Goal: Task Accomplishment & Management: Manage account settings

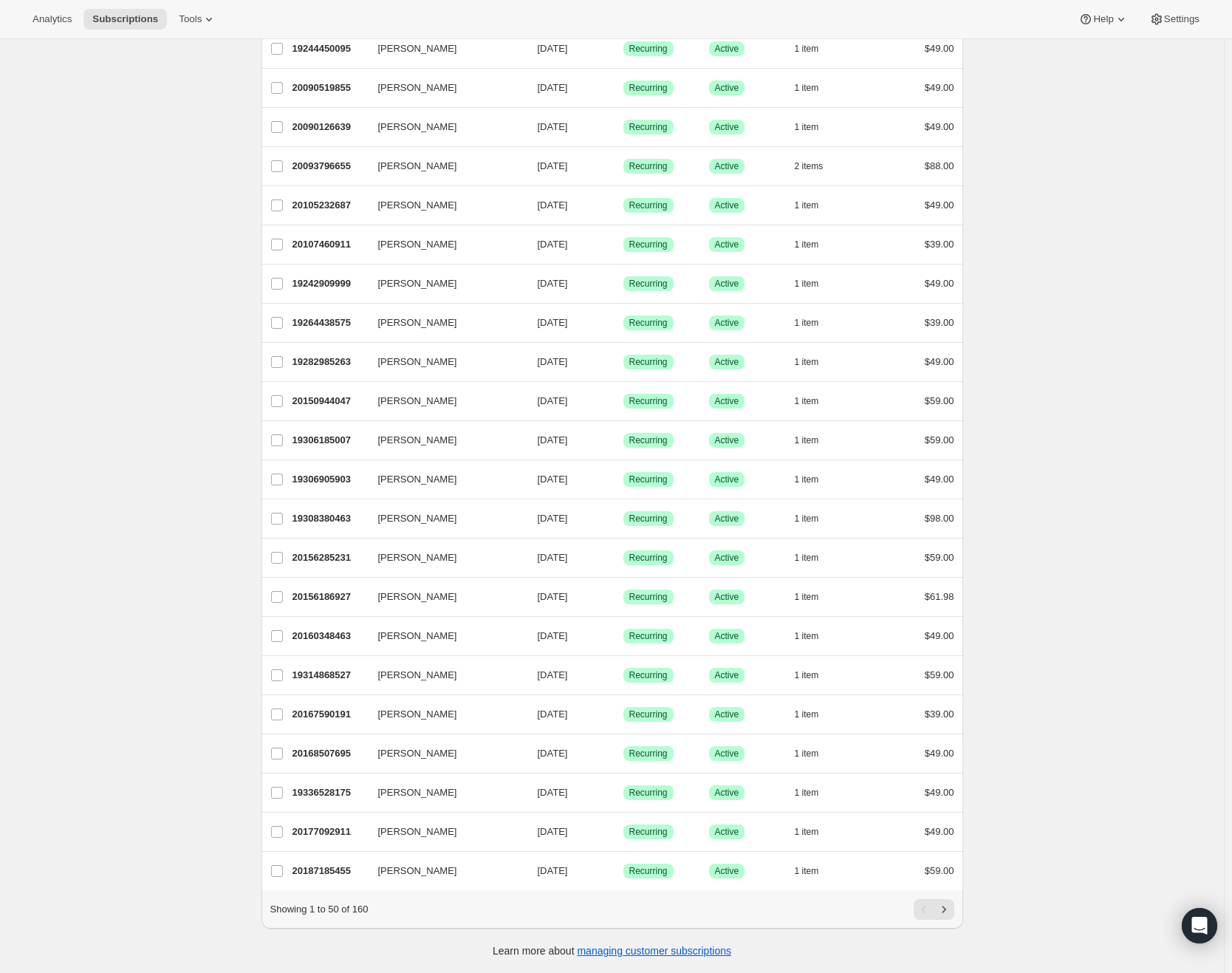
scroll to position [1239, 0]
click at [952, 906] on icon "Next" at bounding box center [944, 909] width 15 height 15
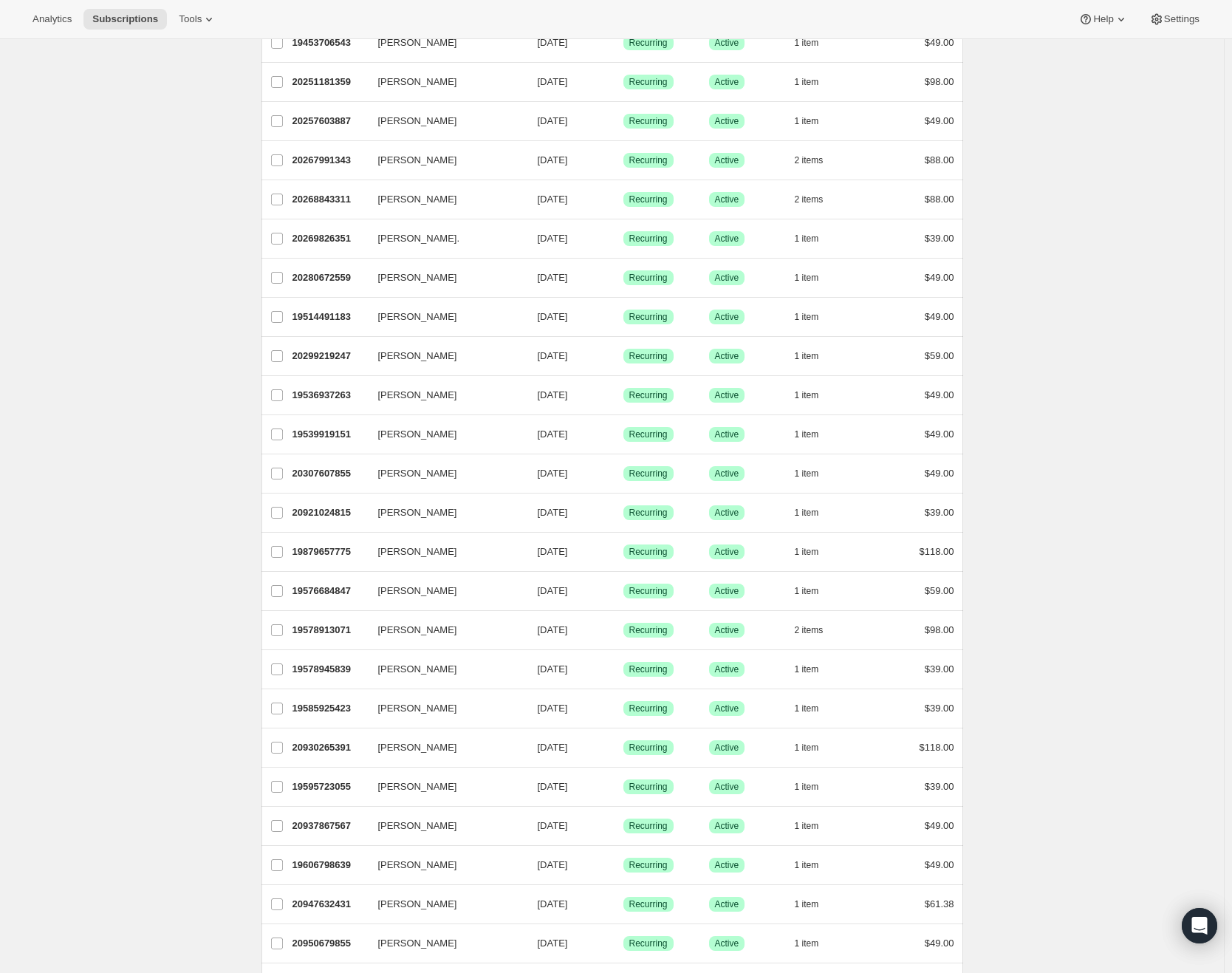
scroll to position [517, 0]
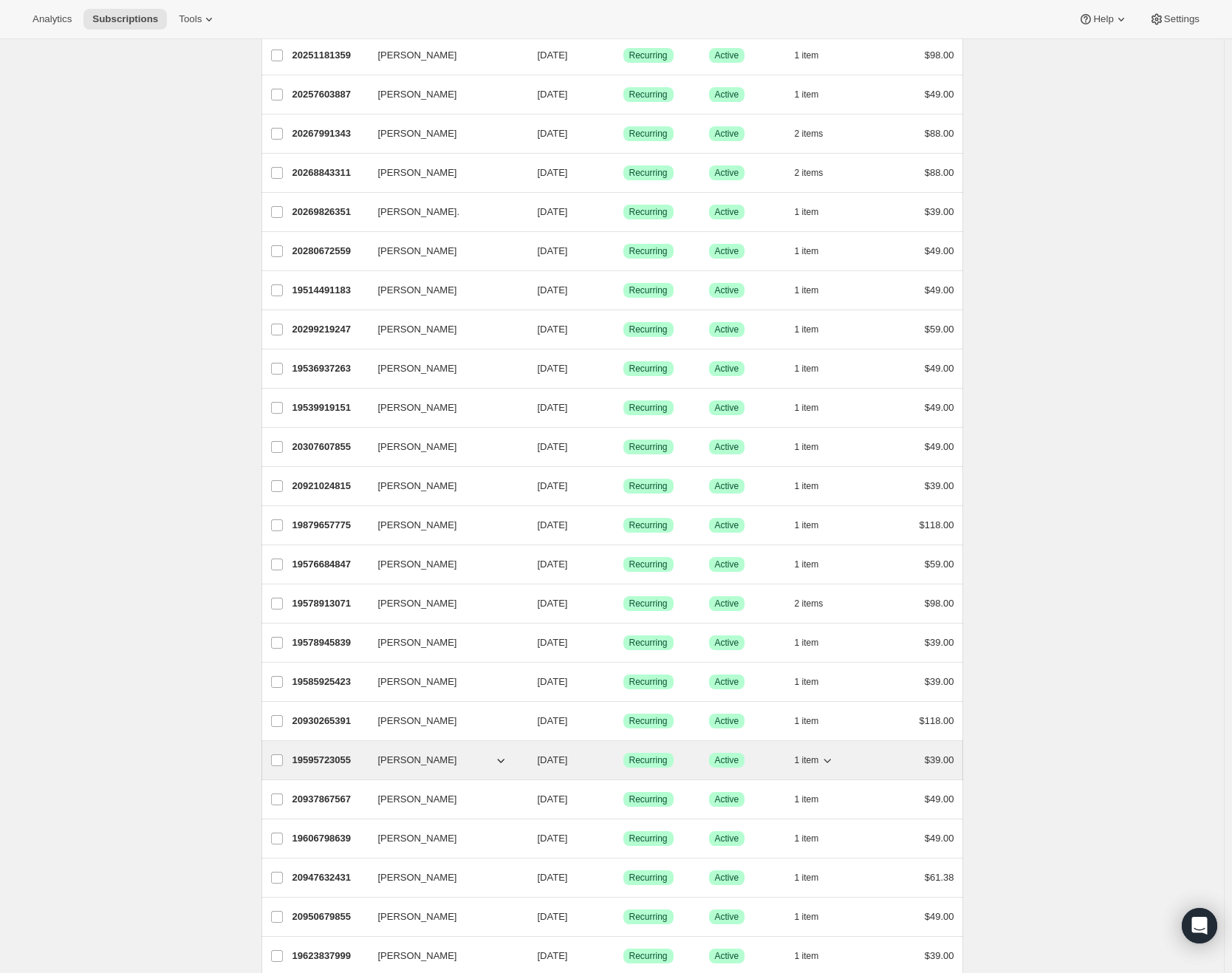
click at [360, 755] on p "19595723055" at bounding box center [329, 760] width 74 height 15
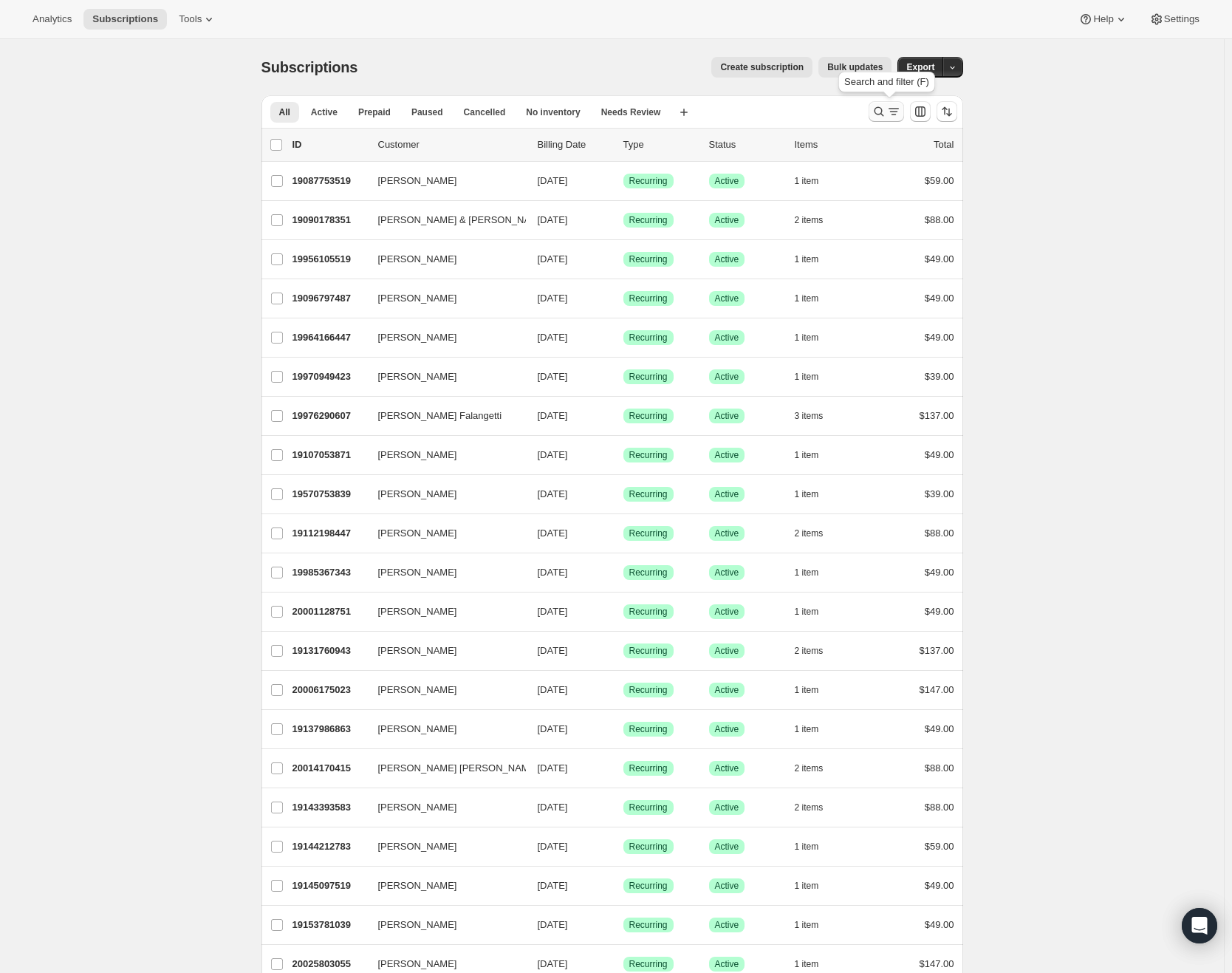
click at [894, 110] on icon "Search and filter results" at bounding box center [894, 112] width 15 height 15
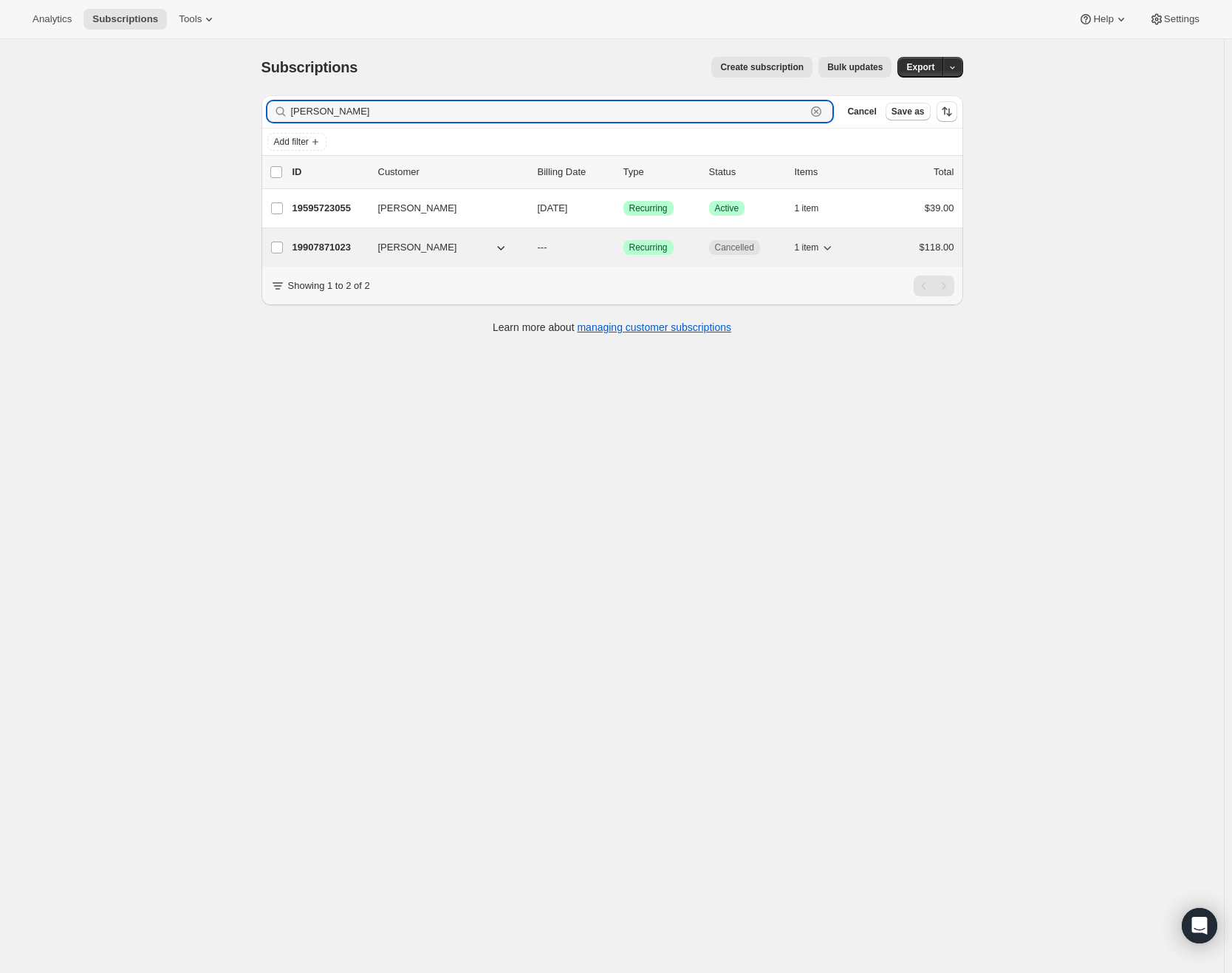
type input "[PERSON_NAME]"
click at [367, 249] on p "19907871023" at bounding box center [329, 247] width 74 height 15
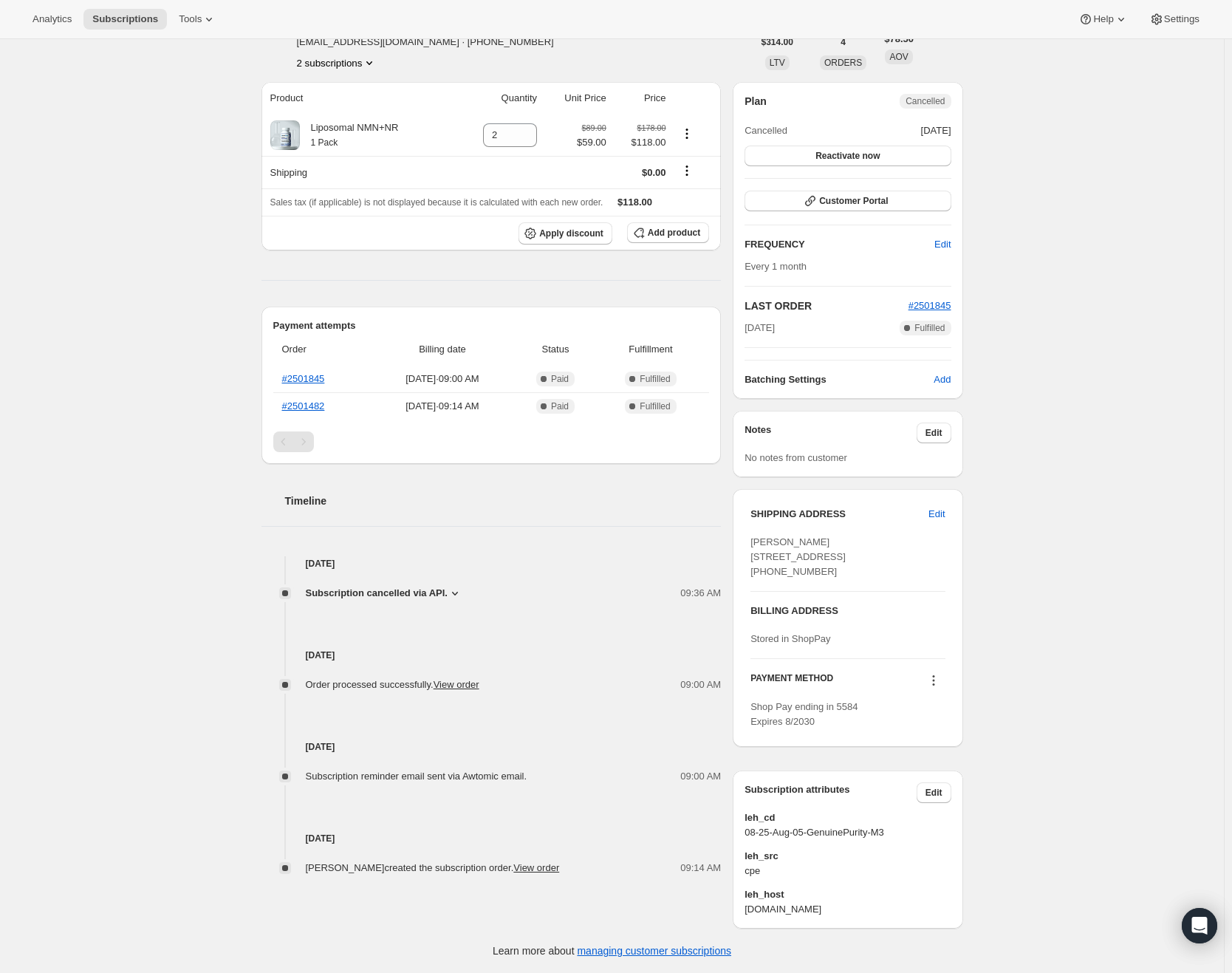
scroll to position [122, 0]
click at [460, 586] on icon at bounding box center [456, 593] width 15 height 15
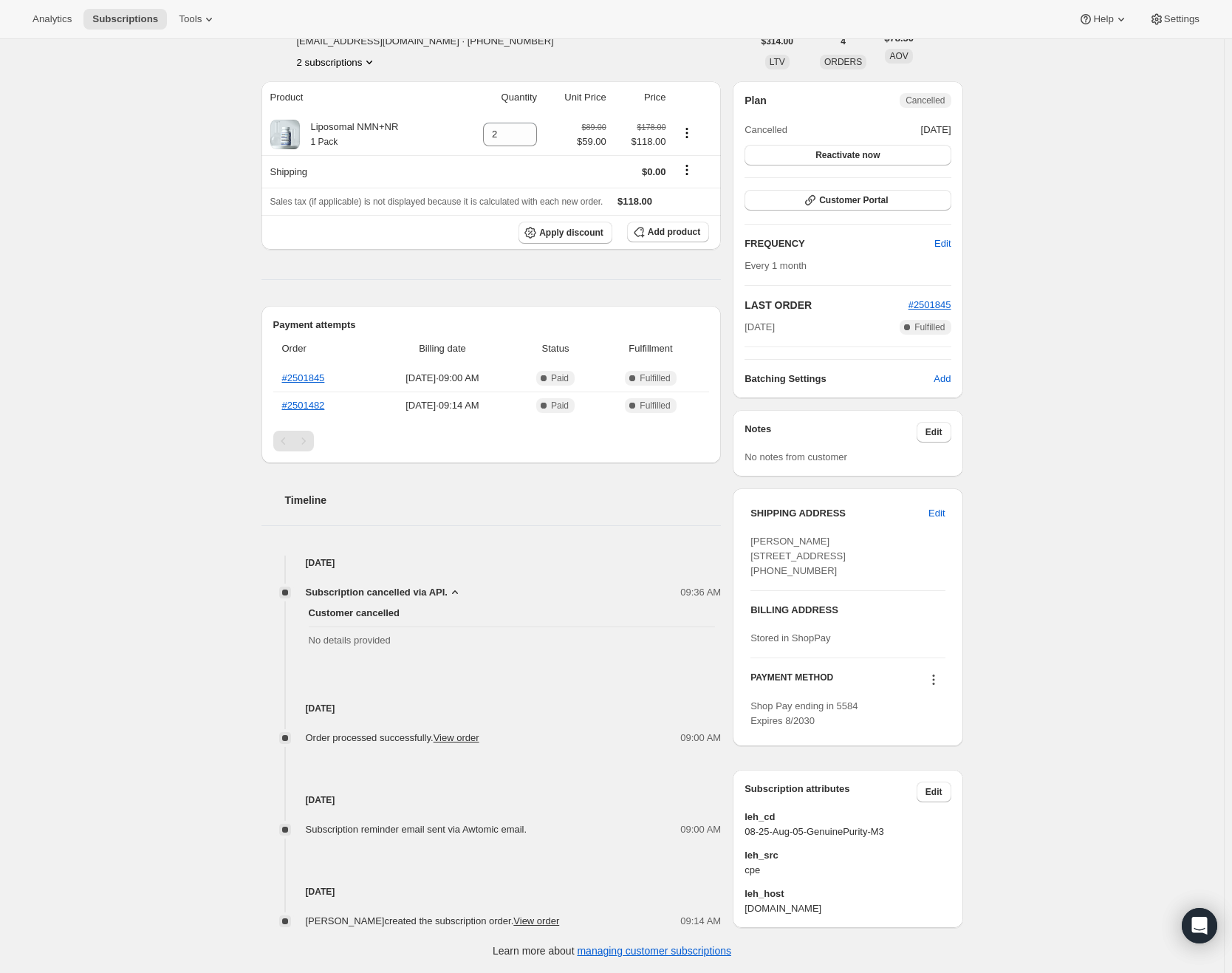
click at [460, 585] on icon at bounding box center [456, 592] width 15 height 15
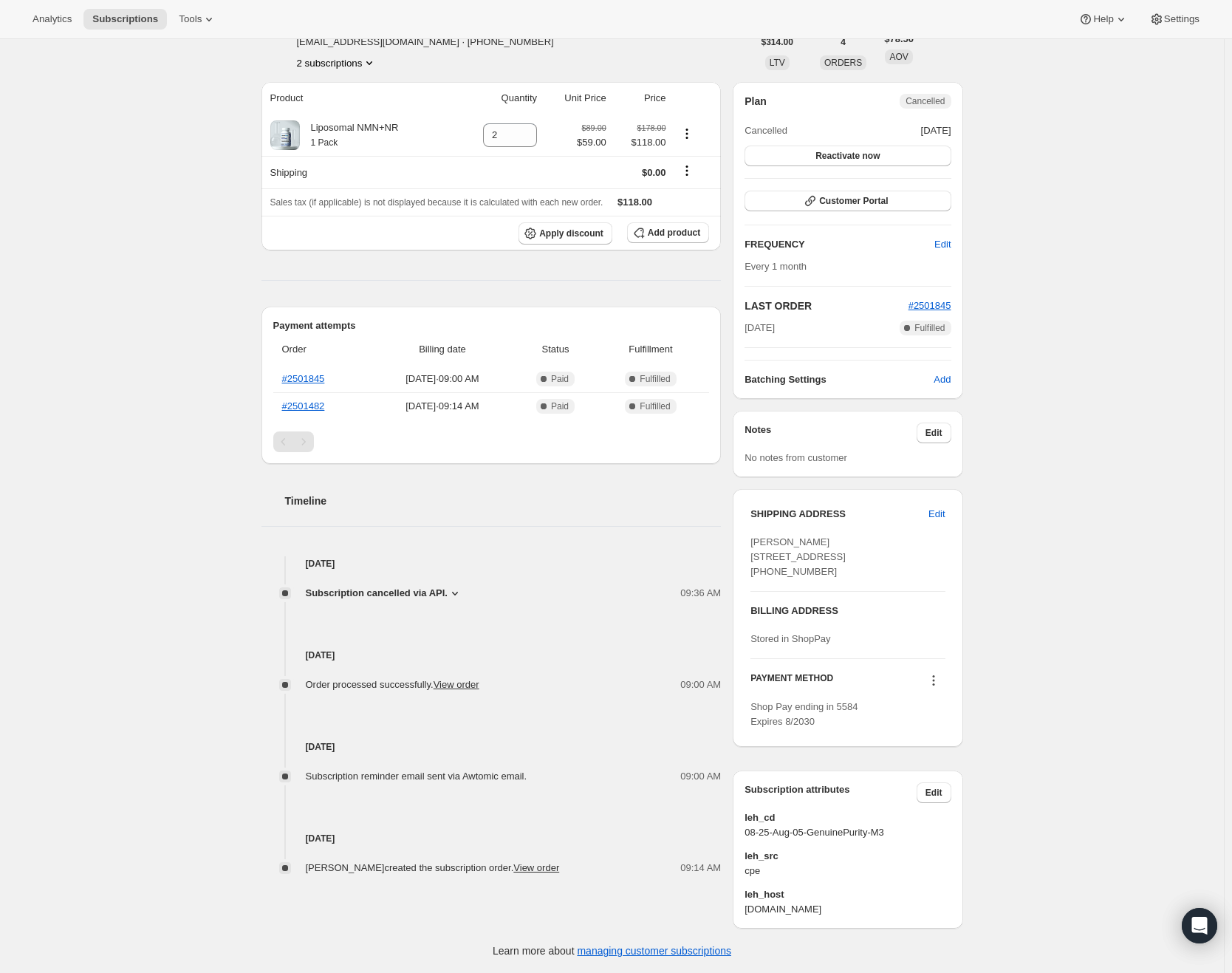
click at [448, 586] on span "Subscription cancelled via API." at bounding box center [376, 593] width 142 height 15
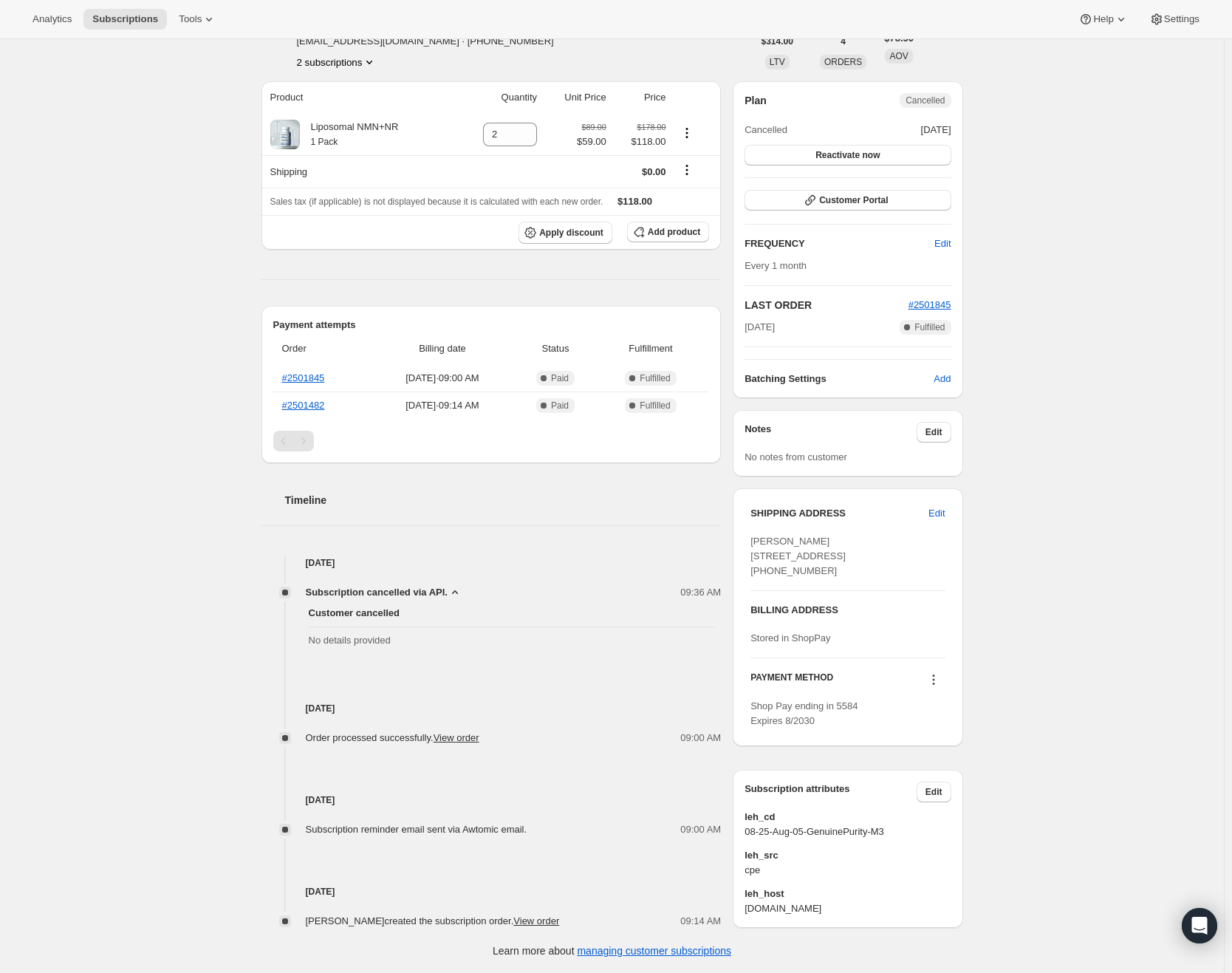
click at [448, 585] on span "Subscription cancelled via API." at bounding box center [376, 592] width 142 height 15
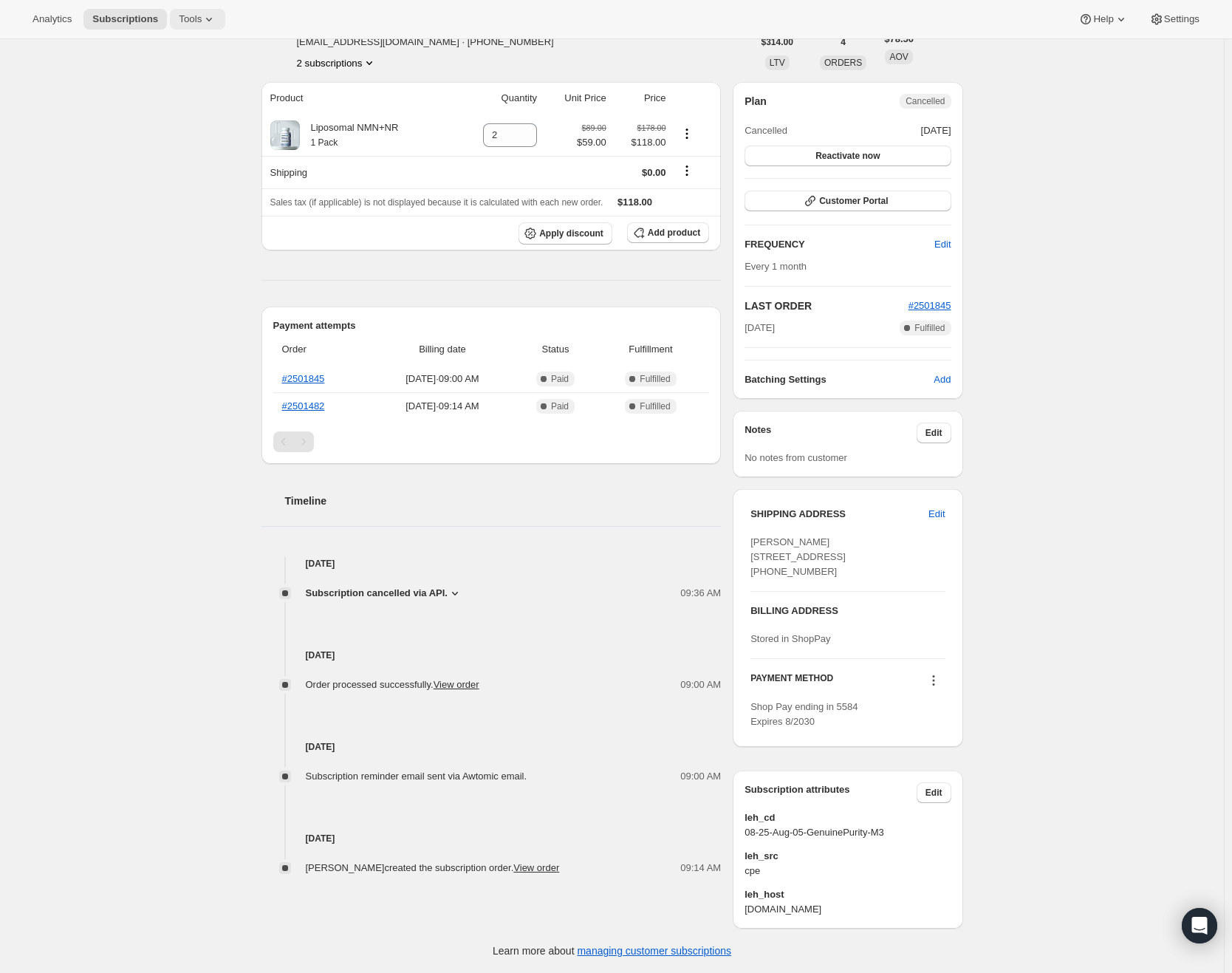
click at [202, 19] on span "Tools" at bounding box center [190, 19] width 23 height 12
click at [1185, 25] on button "Settings" at bounding box center [1175, 19] width 68 height 21
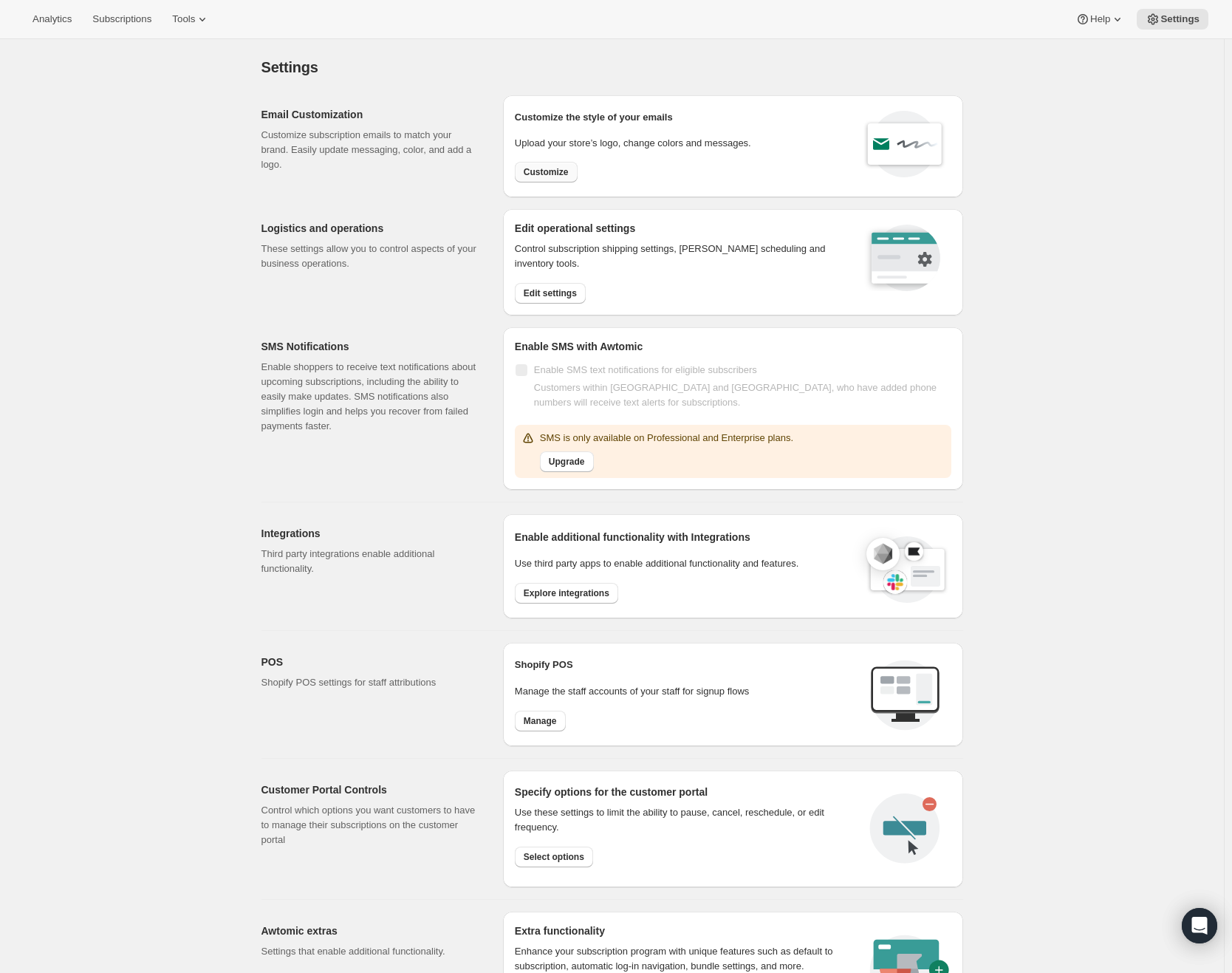
click at [550, 175] on span "Customize" at bounding box center [547, 172] width 45 height 12
select select "subscriptionMessage"
select select "5"
select select "15"
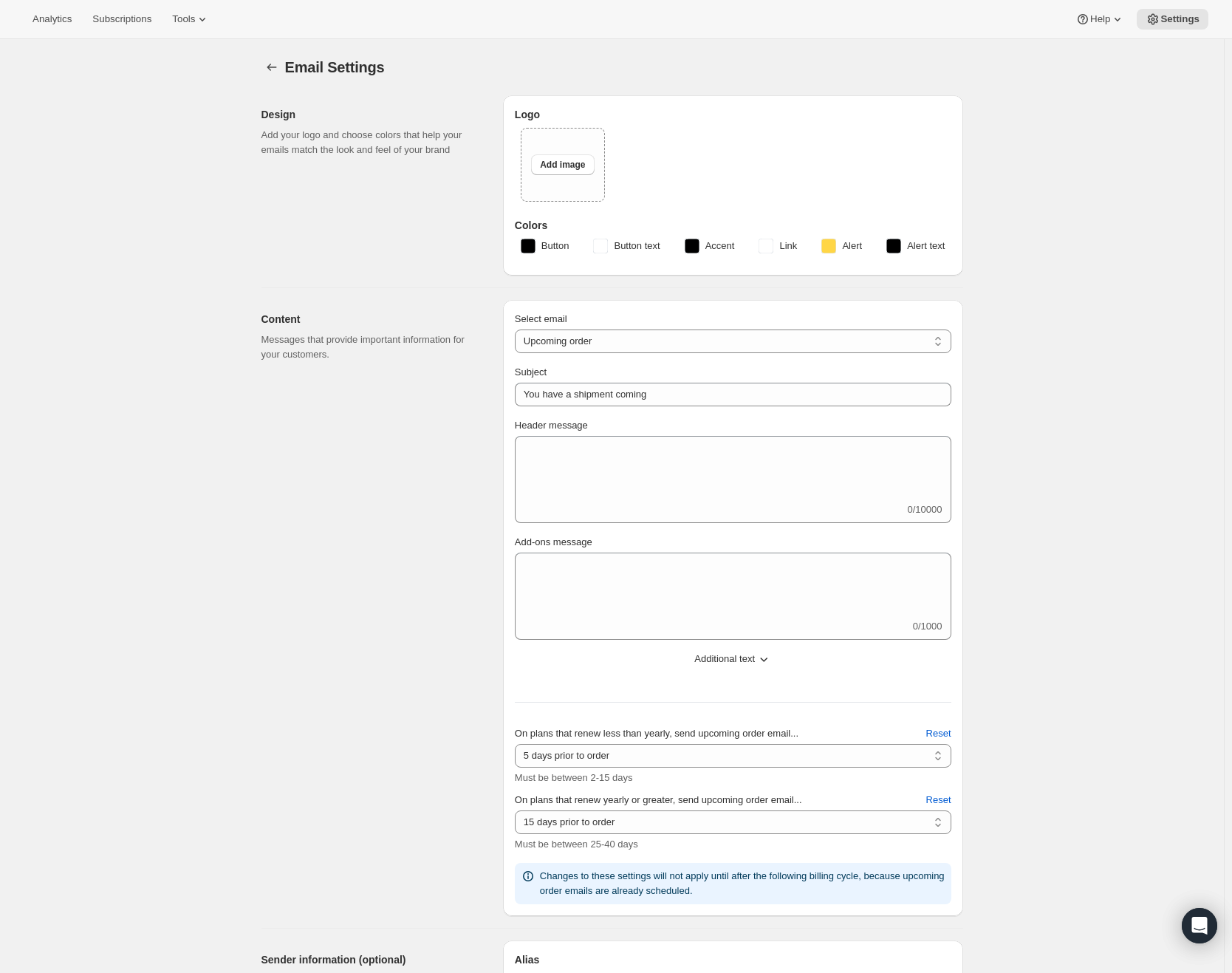
type input "GenuinePurity"
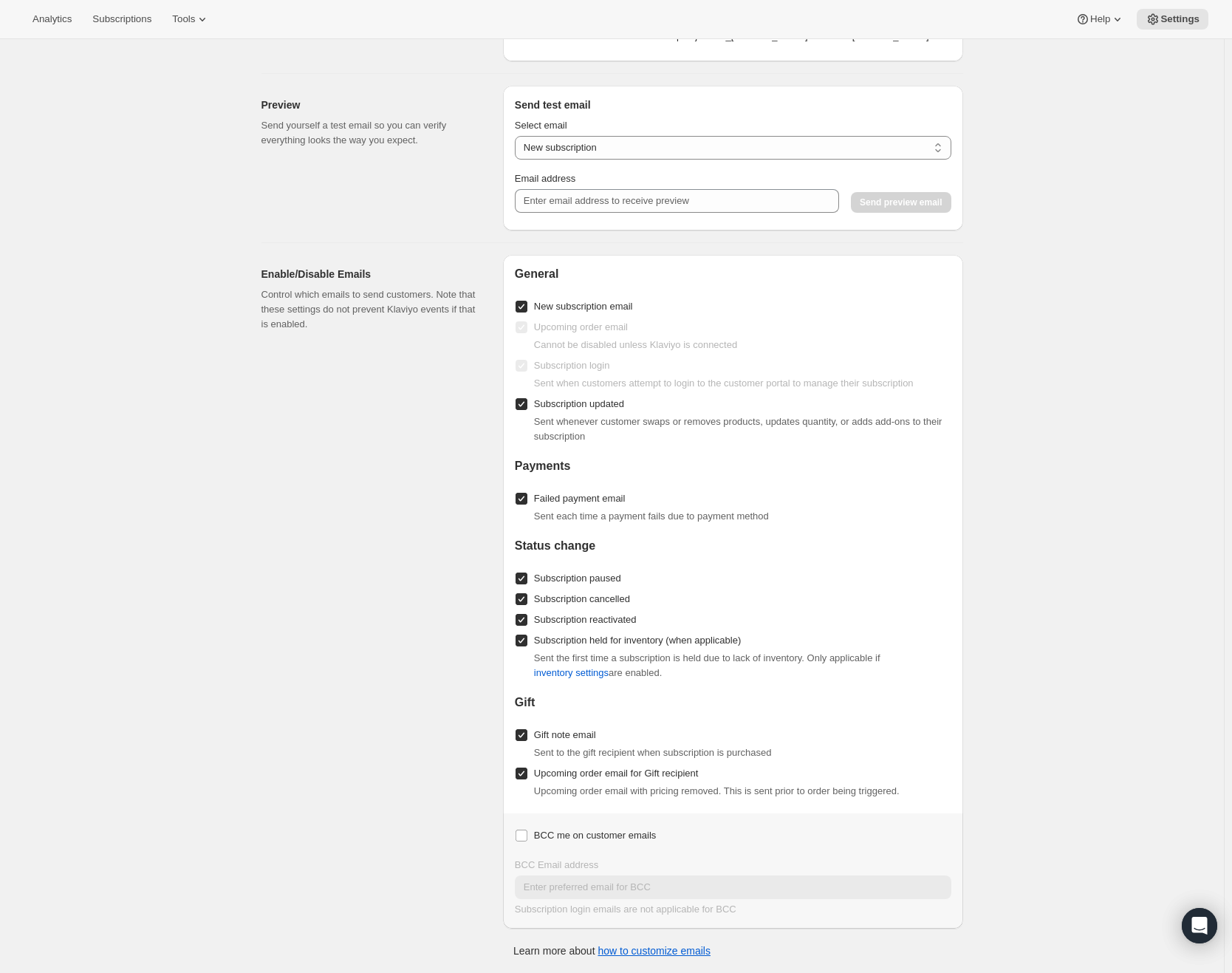
scroll to position [1147, 0]
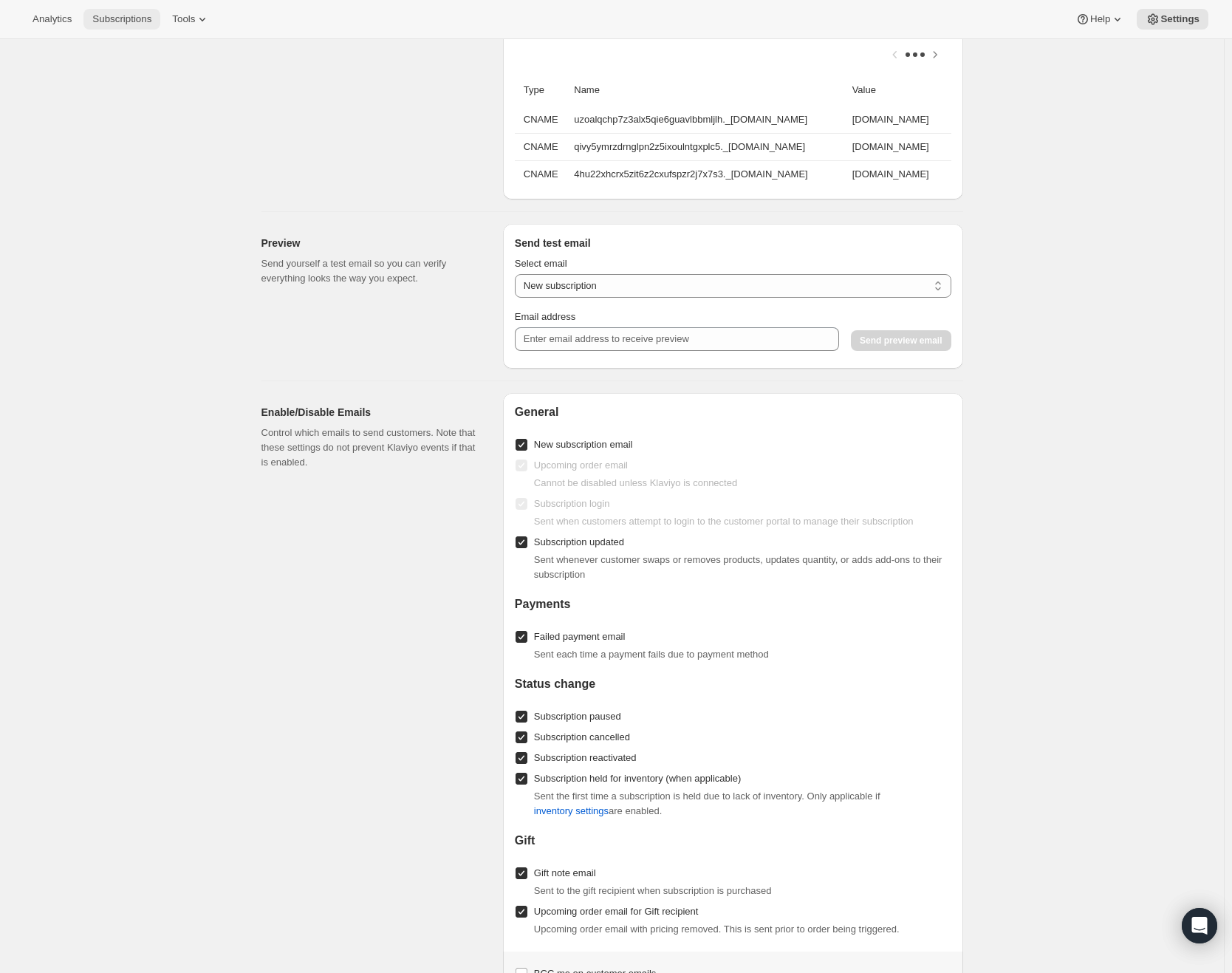
click at [146, 28] on button "Subscriptions" at bounding box center [122, 19] width 77 height 21
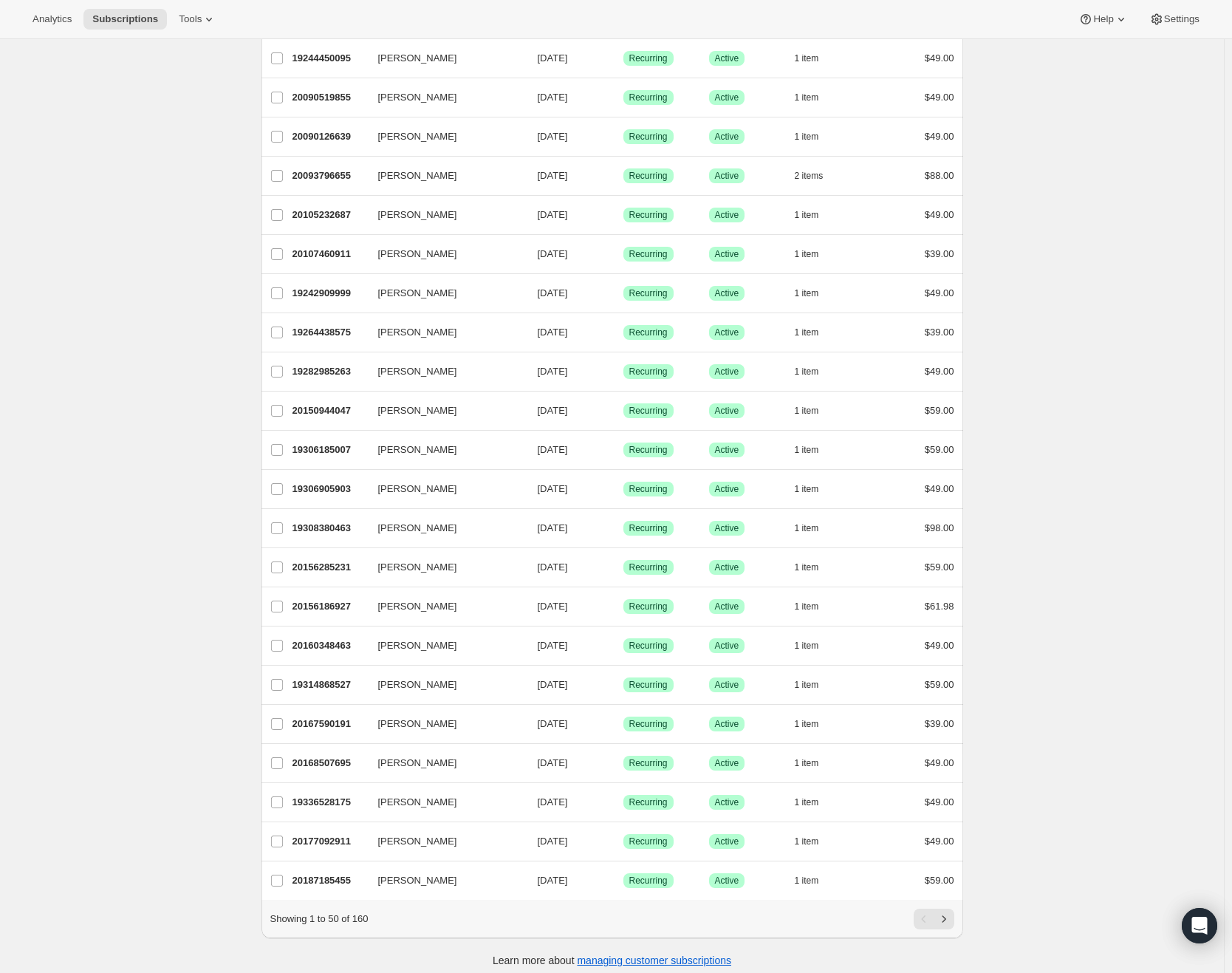
scroll to position [1239, 0]
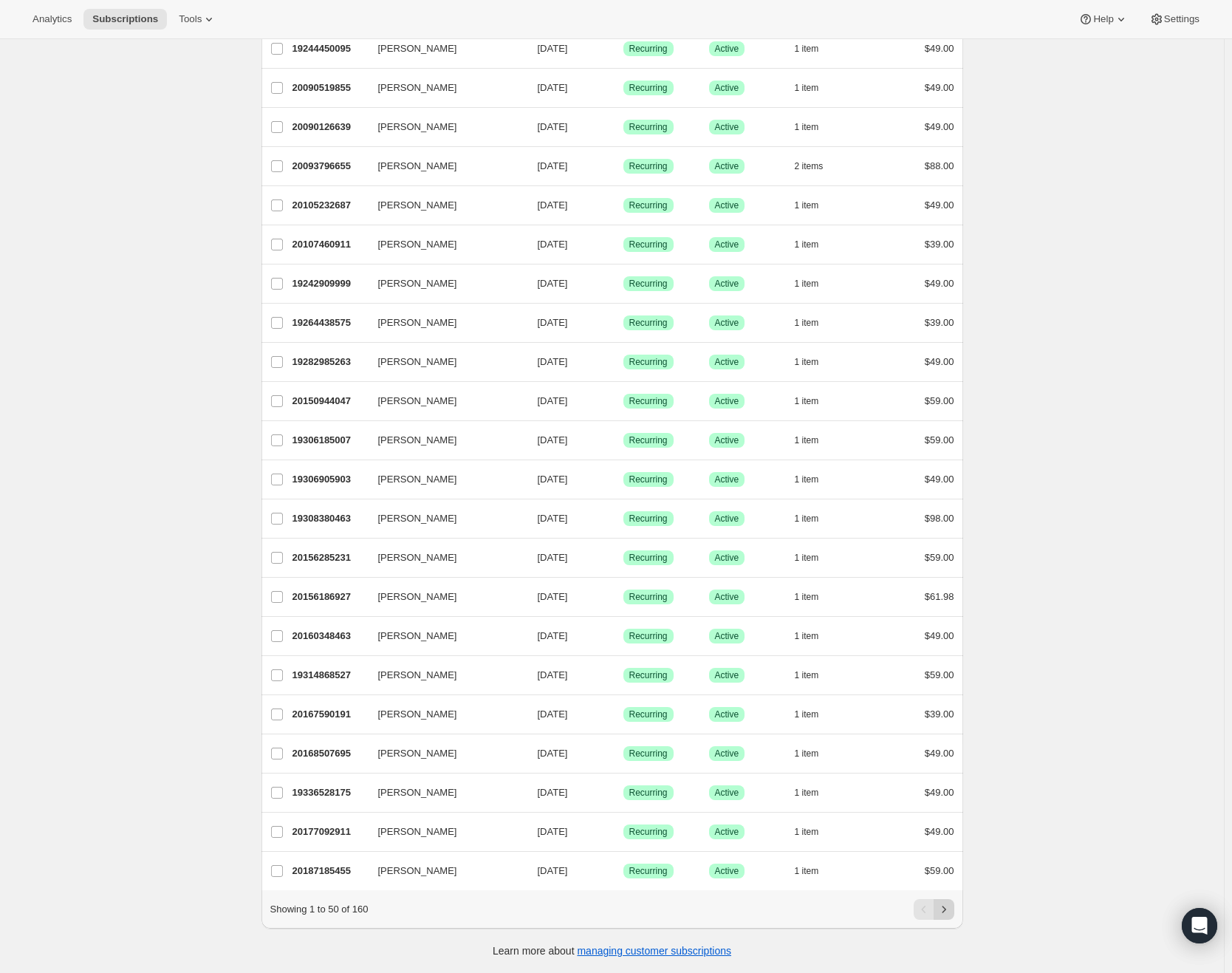
click at [941, 913] on icon "Next" at bounding box center [944, 909] width 15 height 15
click at [946, 912] on icon "Next" at bounding box center [944, 909] width 15 height 15
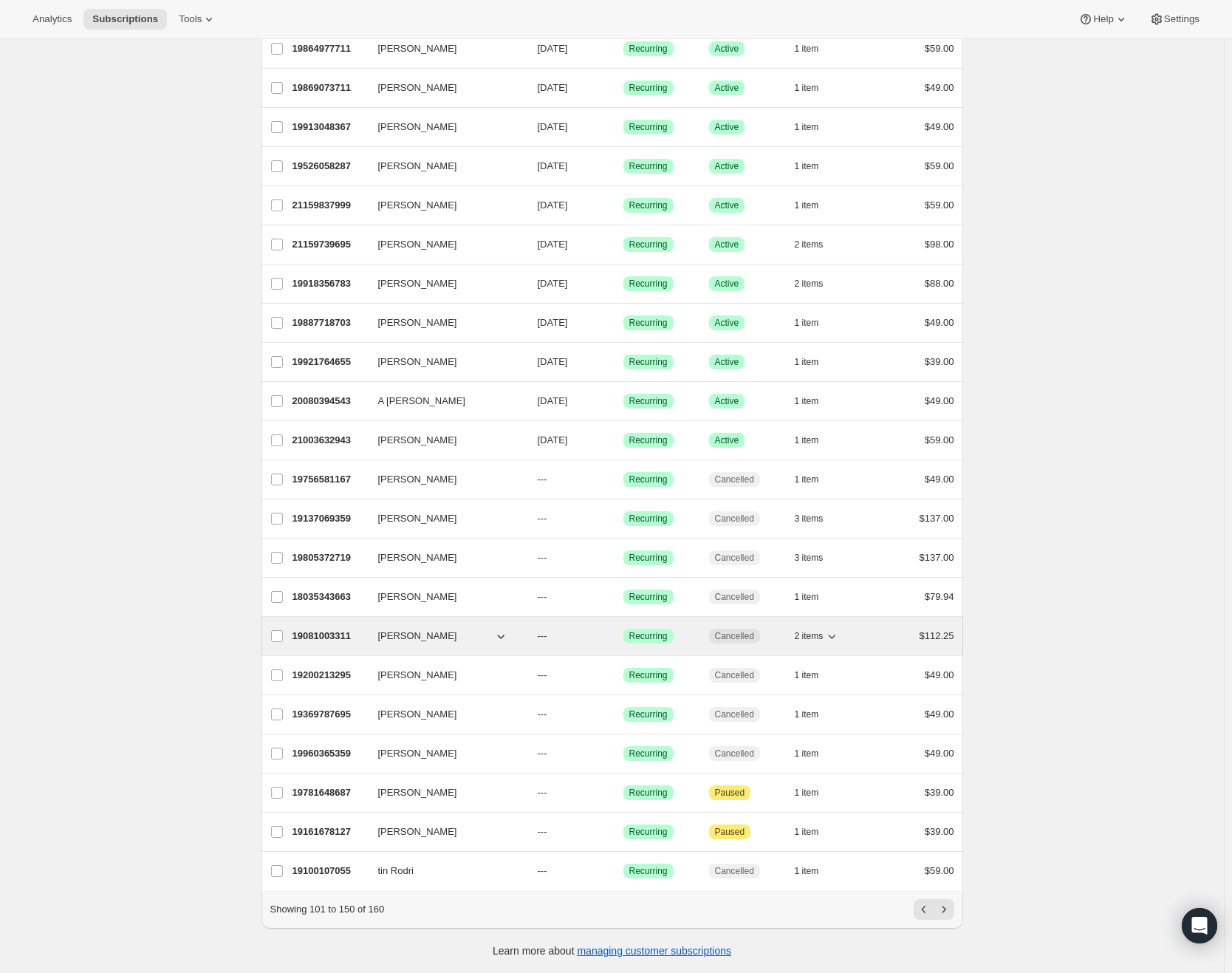
click at [331, 629] on p "19081003311" at bounding box center [329, 636] width 74 height 15
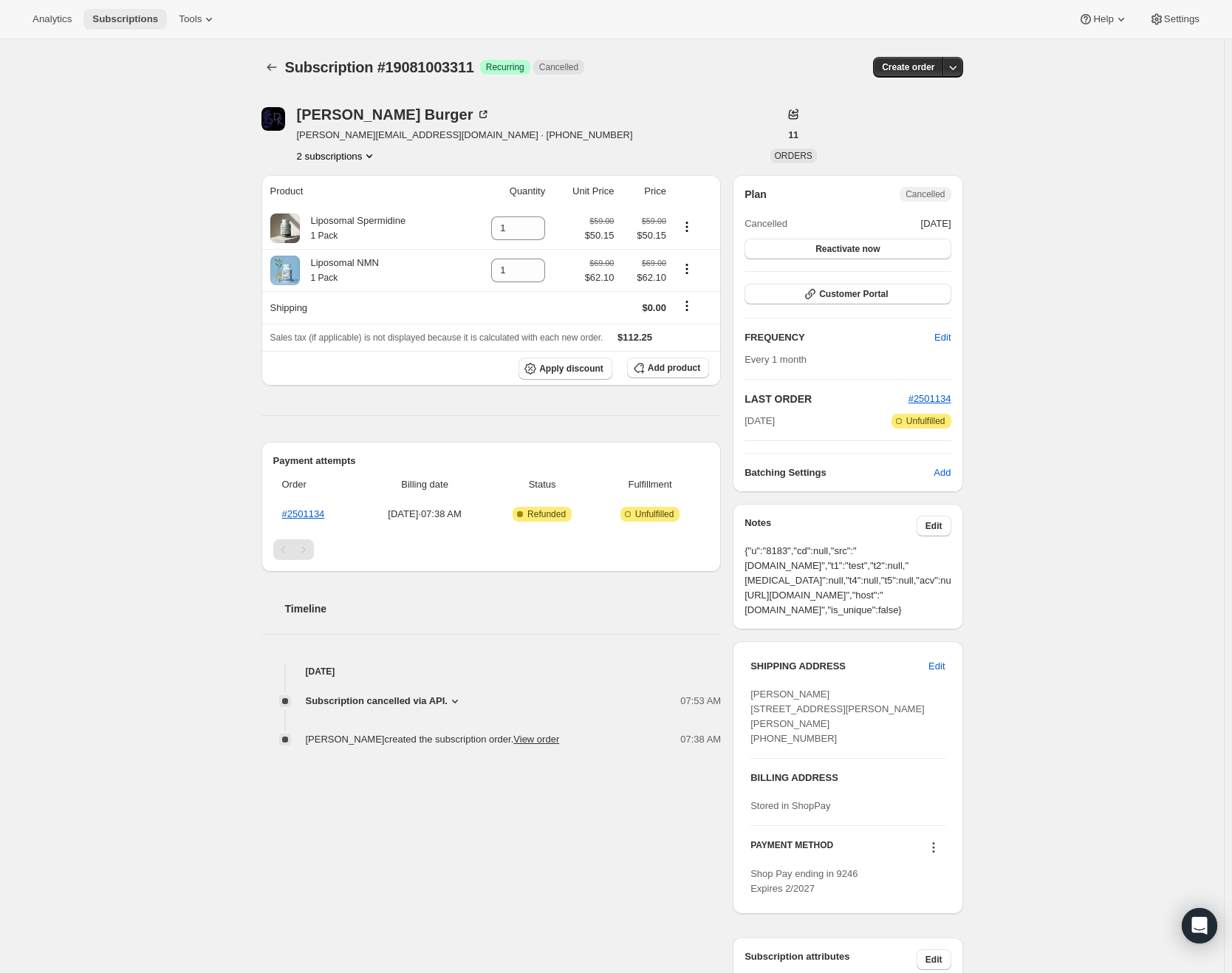
click at [120, 22] on span "Subscriptions" at bounding box center [126, 19] width 66 height 12
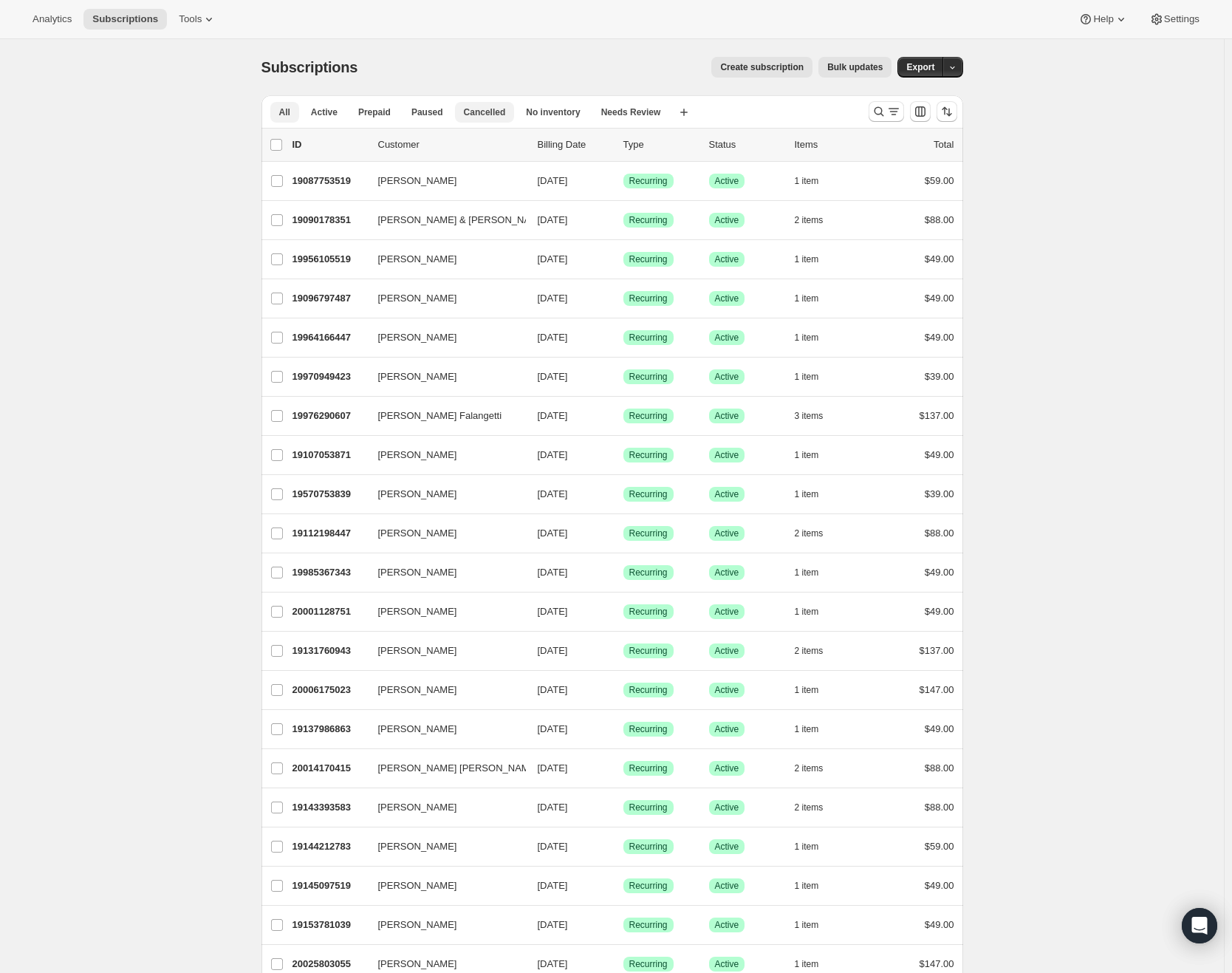
click at [491, 112] on span "Cancelled" at bounding box center [485, 112] width 42 height 12
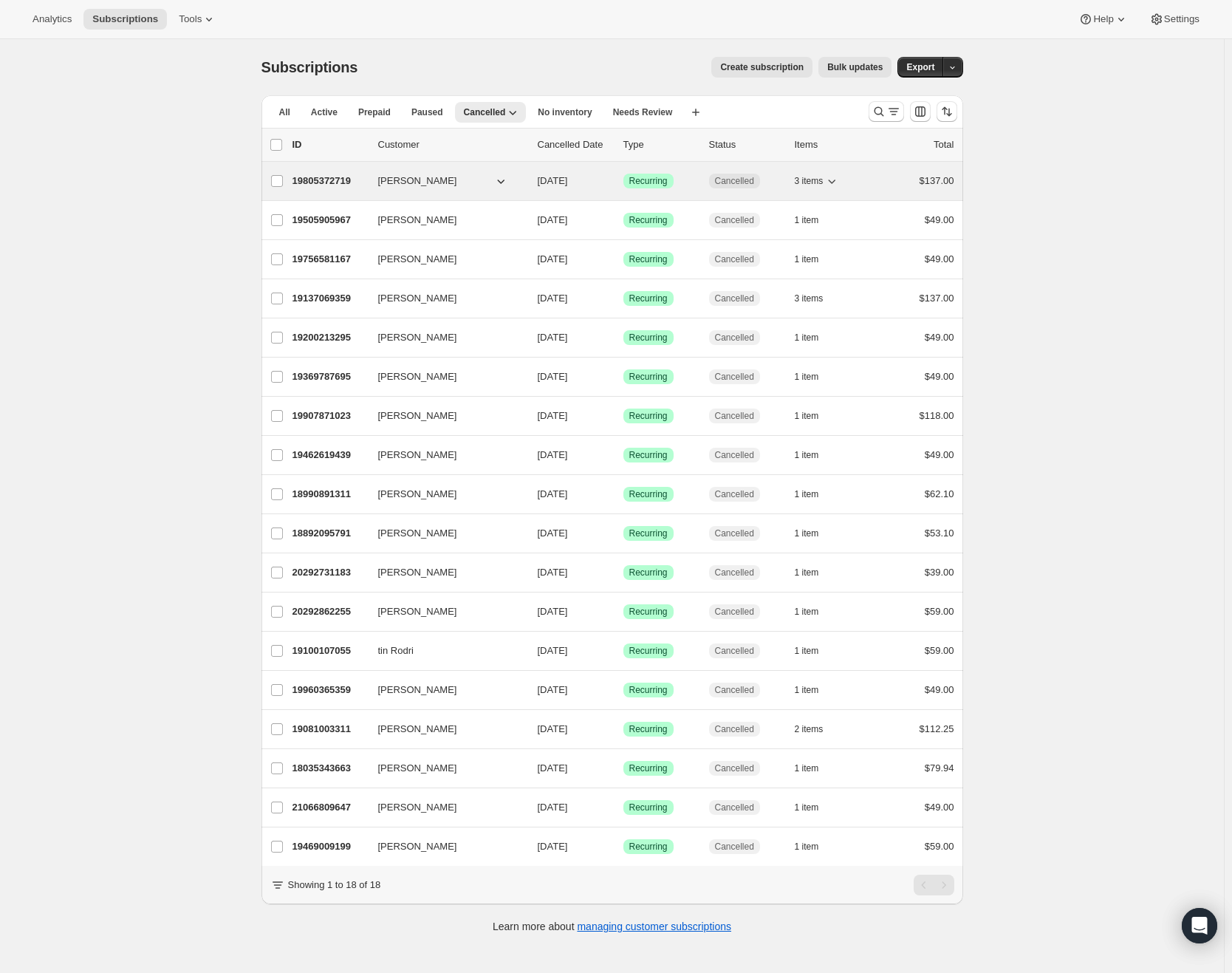
click at [410, 187] on span "Matt Marzano" at bounding box center [417, 181] width 79 height 15
click at [348, 179] on p "19805372719" at bounding box center [329, 181] width 74 height 15
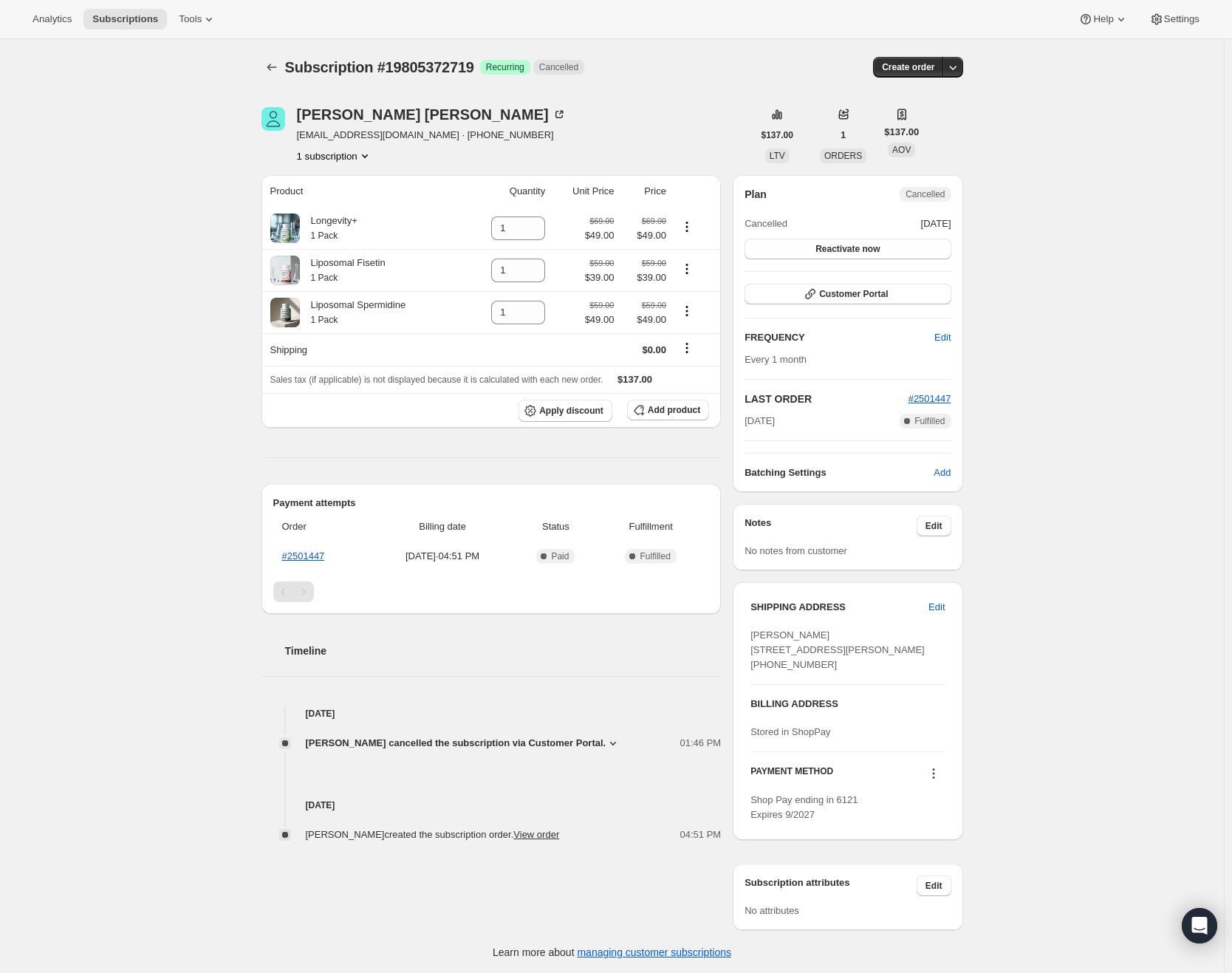
click at [606, 744] on icon at bounding box center [613, 743] width 15 height 15
click at [607, 741] on icon at bounding box center [613, 743] width 15 height 15
click at [308, 561] on link "#2501447" at bounding box center [304, 556] width 43 height 11
